Goal: Information Seeking & Learning: Learn about a topic

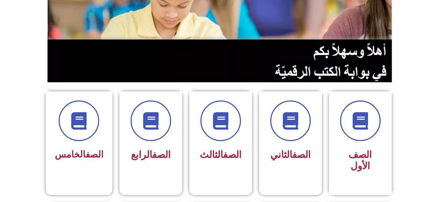
scroll to position [175, 0]
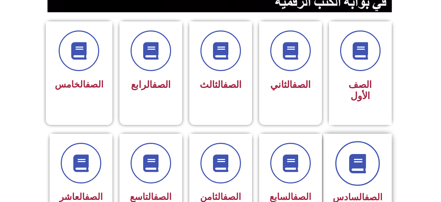
drag, startPoint x: 345, startPoint y: 145, endPoint x: 346, endPoint y: 141, distance: 3.9
click at [346, 143] on span at bounding box center [357, 163] width 45 height 45
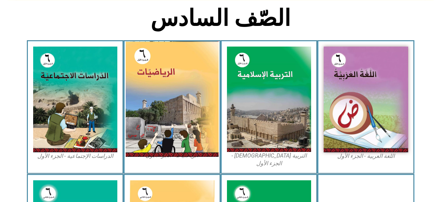
scroll to position [175, 0]
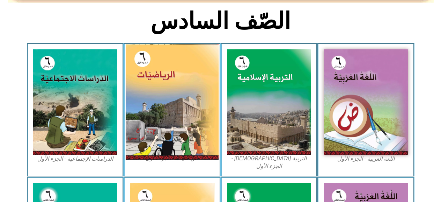
click at [179, 110] on img at bounding box center [172, 101] width 93 height 115
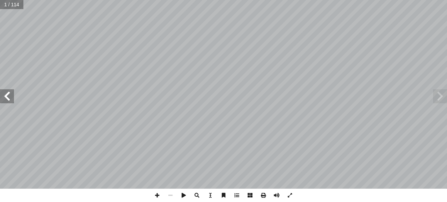
click at [1, 95] on span at bounding box center [7, 96] width 14 height 14
click at [0, 94] on span at bounding box center [7, 96] width 14 height 14
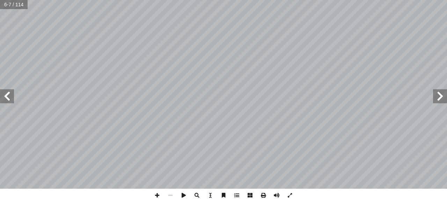
click at [0, 95] on span at bounding box center [7, 96] width 14 height 14
click at [9, 95] on span at bounding box center [7, 96] width 14 height 14
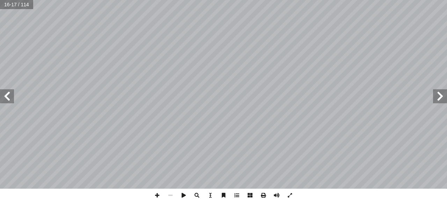
click at [436, 103] on div "١٢ ئل: � رين ومس � تم تي: أ ا الخاطئة فيما ي ِ الجملة َ مام أ ا ) ( َ شارة إ ا …" at bounding box center [223, 94] width 447 height 188
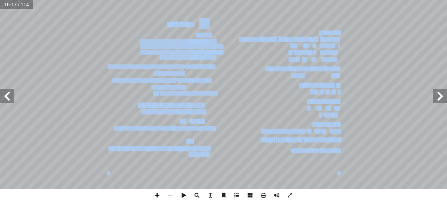
click at [439, 101] on span at bounding box center [440, 96] width 14 height 14
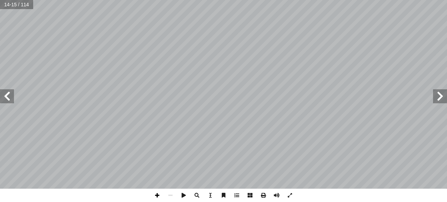
click at [158, 194] on span at bounding box center [157, 194] width 13 height 13
click at [156, 193] on span at bounding box center [157, 194] width 13 height 13
click at [209, 64] on html "الصفحة الرئيسية الصف الأول الصف الثاني الصف الثالث الصف الرابع الصف الخامس الصف…" at bounding box center [223, 32] width 447 height 64
click at [172, 195] on span at bounding box center [170, 194] width 13 height 13
click at [8, 91] on span at bounding box center [7, 96] width 14 height 14
